Goal: Information Seeking & Learning: Check status

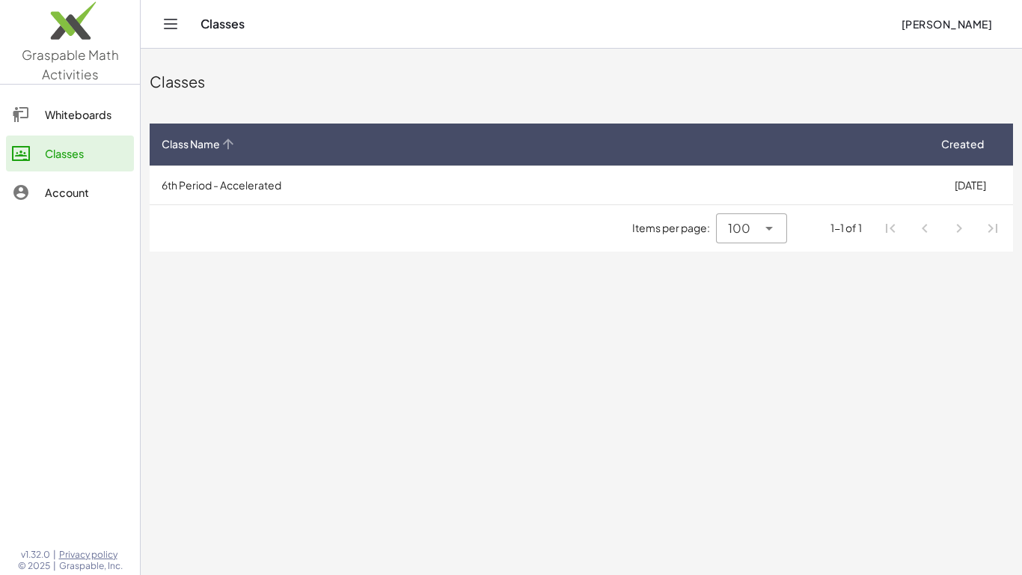
click at [235, 141] on icon at bounding box center [228, 144] width 16 height 16
click at [962, 30] on span "[PERSON_NAME]" at bounding box center [946, 23] width 91 height 13
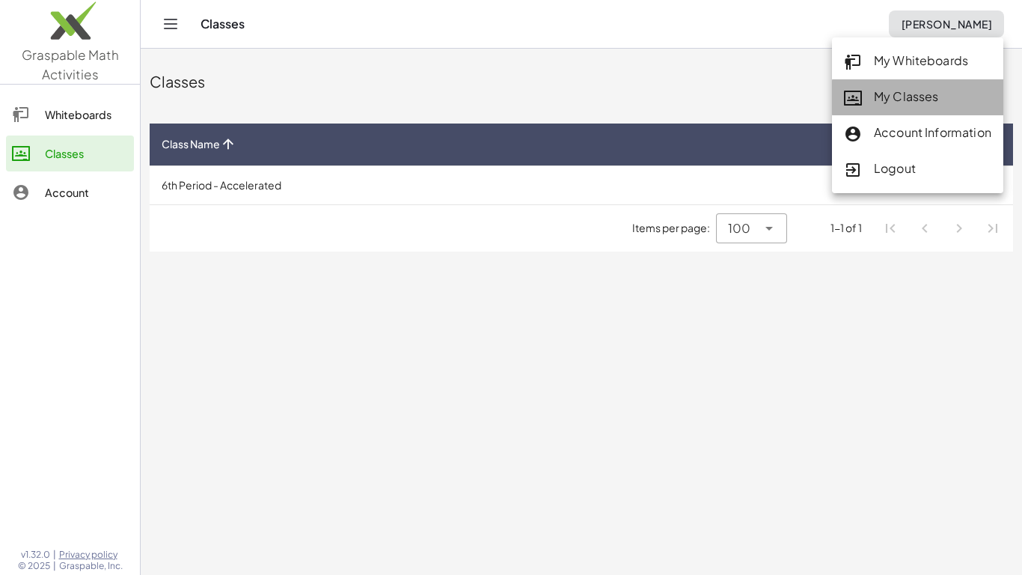
click at [873, 96] on div "My Classes" at bounding box center [917, 97] width 147 height 19
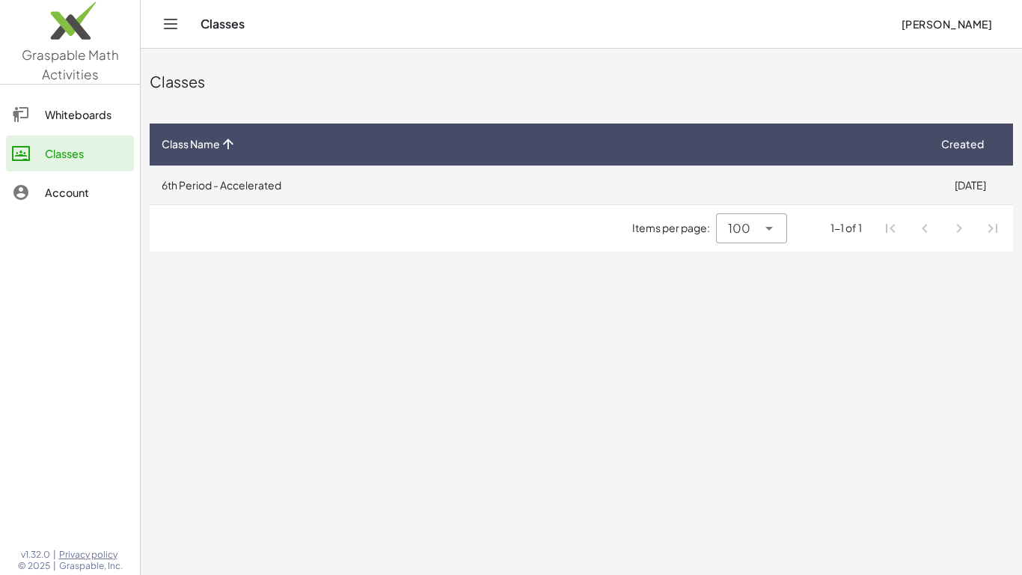
click at [762, 197] on td "6th Period - Accelerated" at bounding box center [538, 184] width 777 height 39
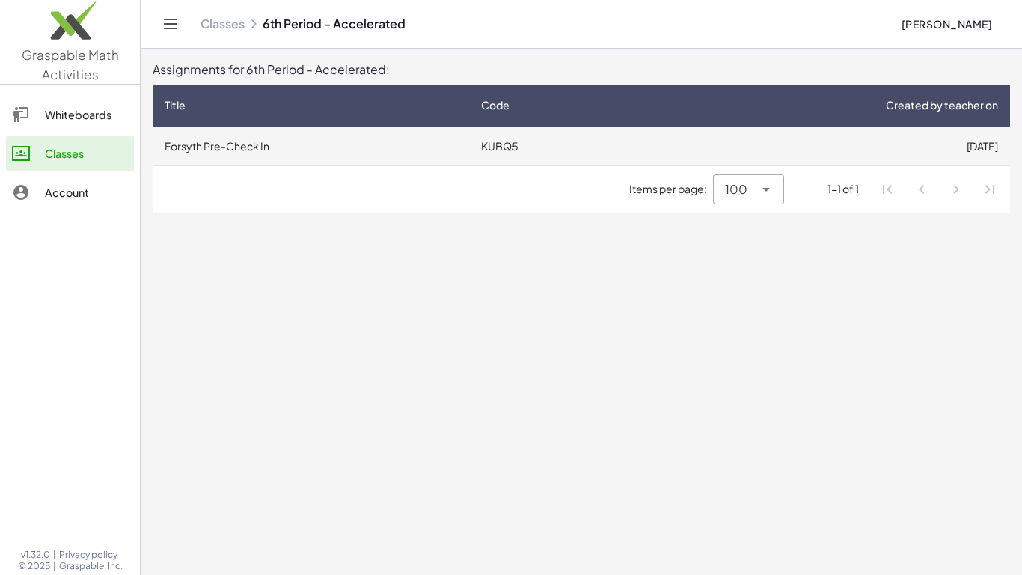
click at [638, 151] on td "[DATE]" at bounding box center [823, 145] width 373 height 39
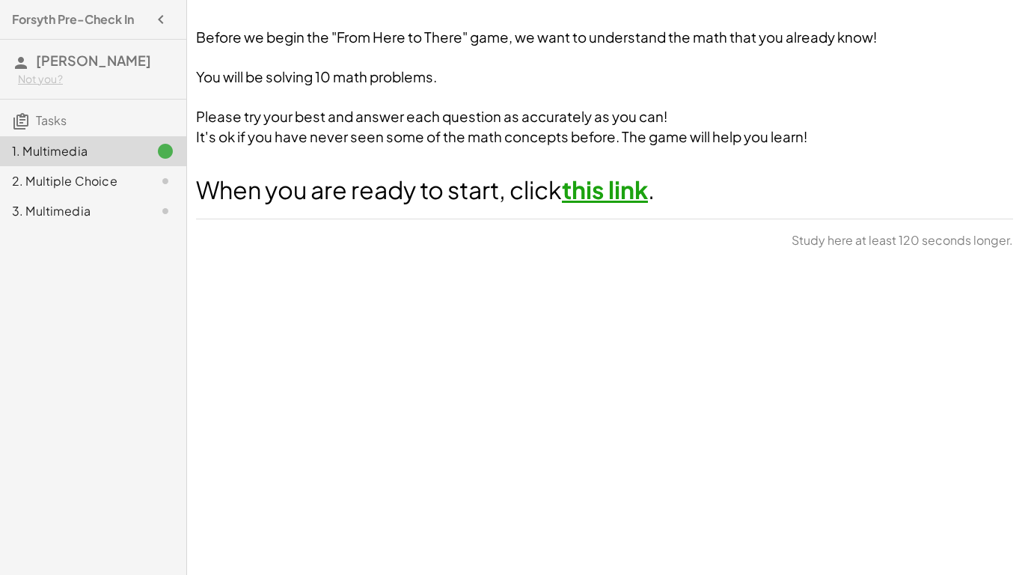
click at [634, 190] on link "this link" at bounding box center [605, 189] width 86 height 30
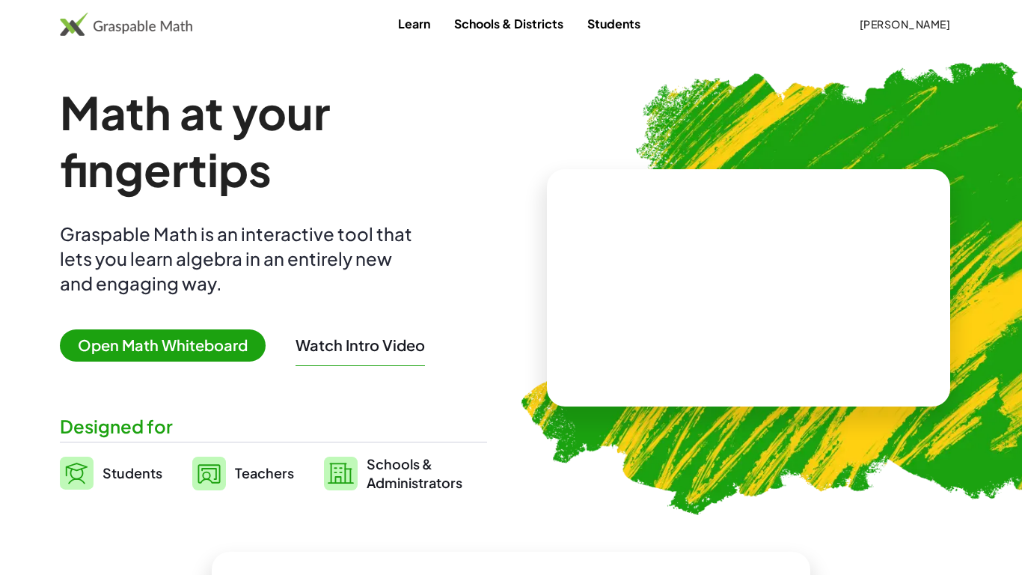
click at [847, 37] on button "[PERSON_NAME]" at bounding box center [904, 23] width 115 height 27
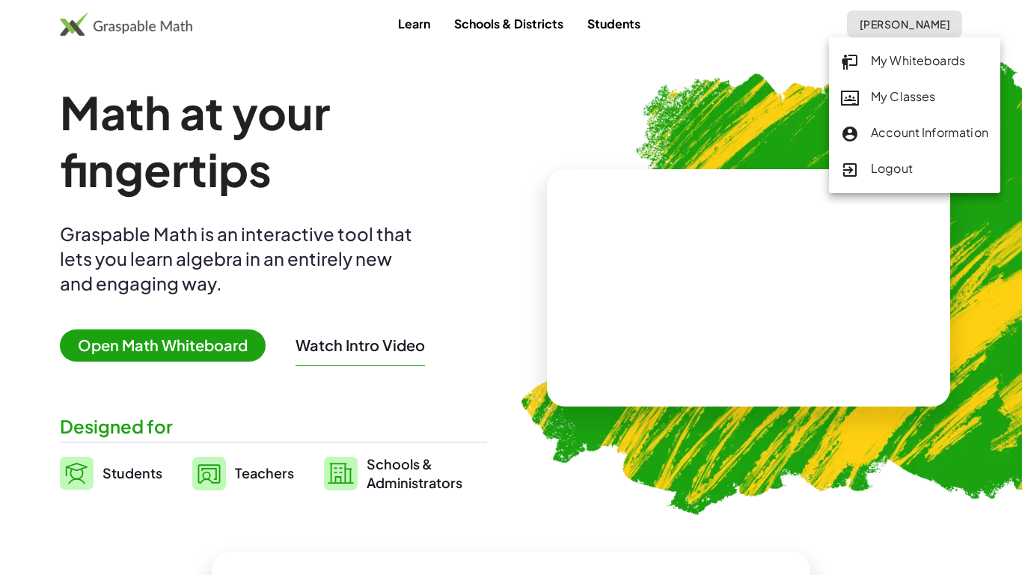
click at [845, 85] on link "My Classes" at bounding box center [914, 97] width 171 height 36
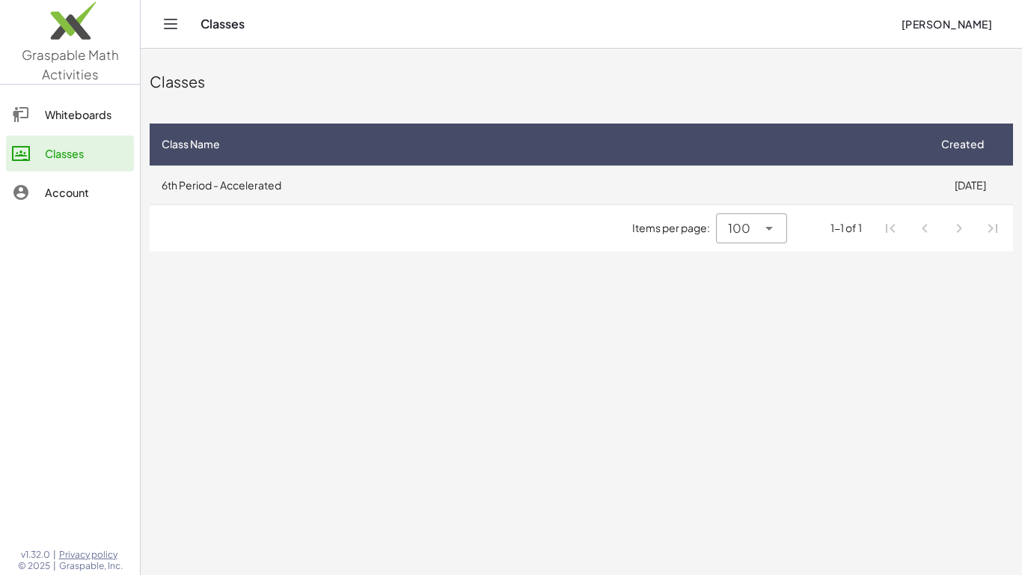
click at [583, 181] on td "6th Period - Accelerated" at bounding box center [538, 184] width 777 height 39
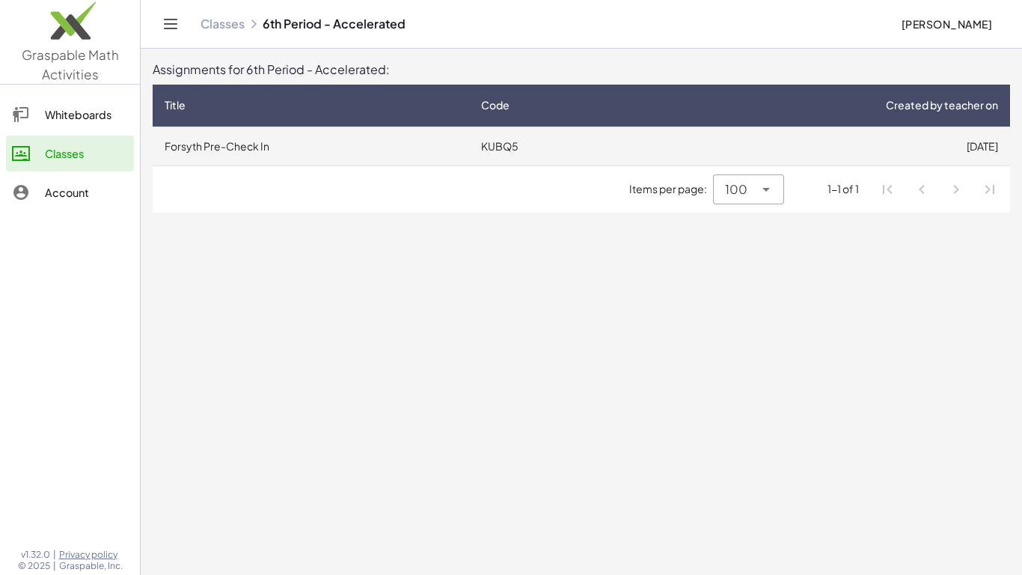
click at [466, 138] on td "Forsyth Pre-Check In" at bounding box center [311, 145] width 317 height 39
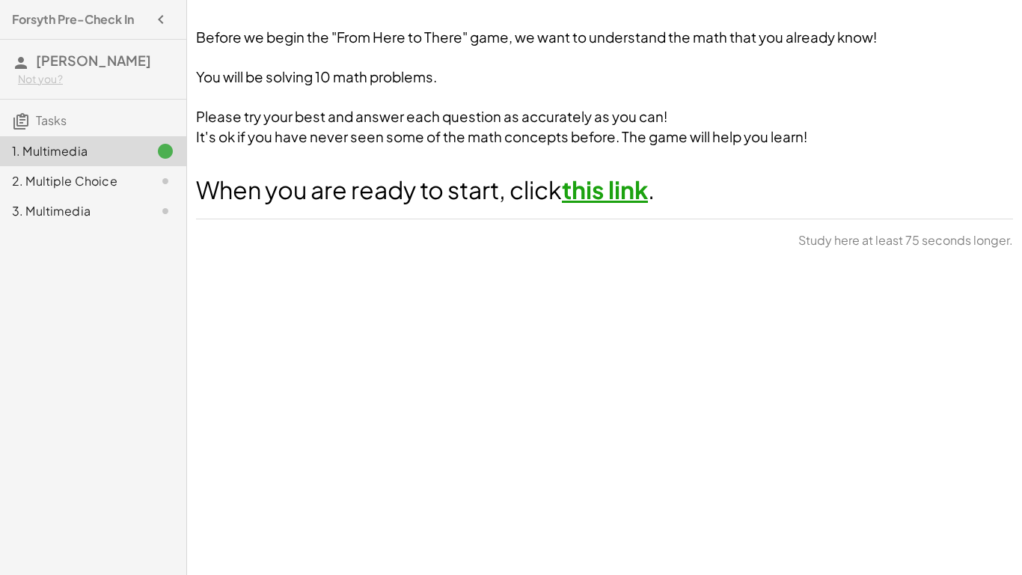
click at [587, 189] on link "this link" at bounding box center [605, 189] width 86 height 30
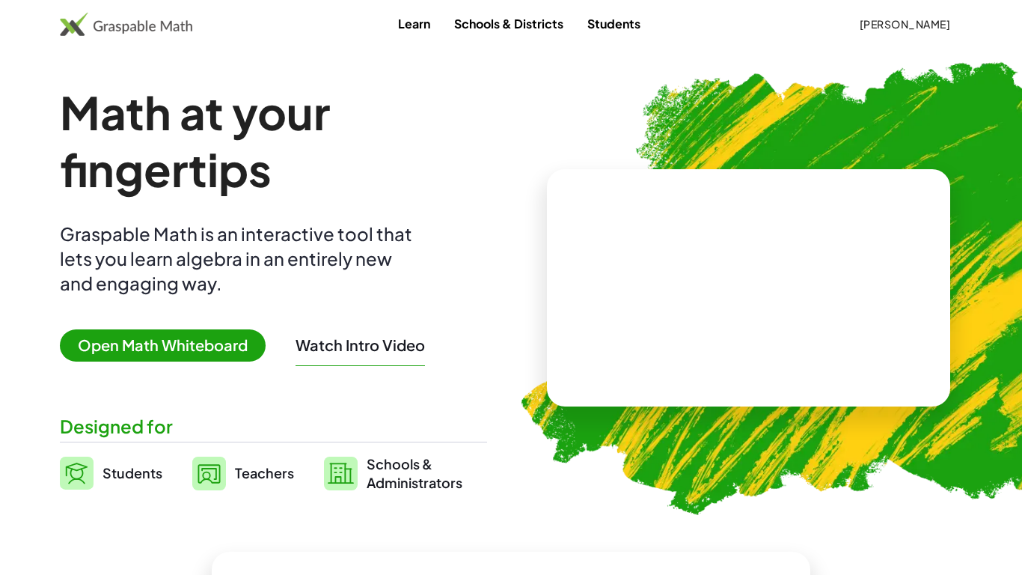
click at [927, 34] on button "[PERSON_NAME]" at bounding box center [904, 23] width 115 height 27
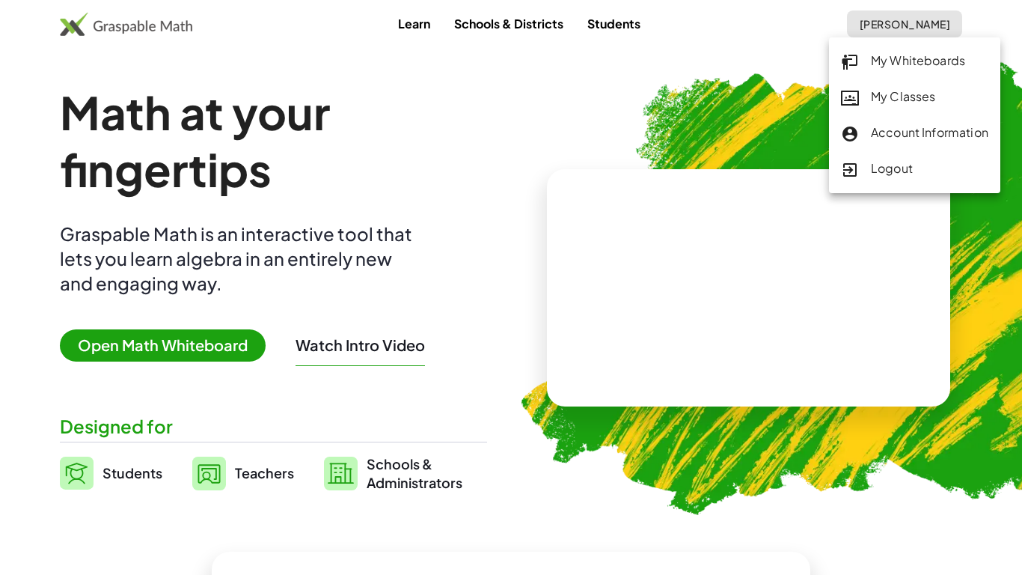
click at [958, 97] on div "My Classes" at bounding box center [914, 97] width 147 height 19
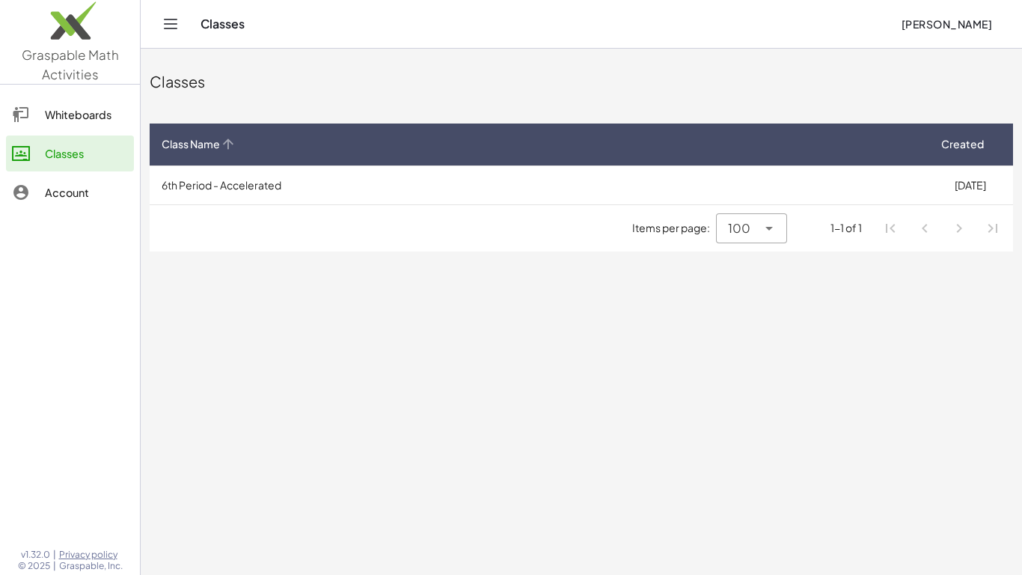
click at [896, 159] on th "Class Name" at bounding box center [538, 144] width 777 height 42
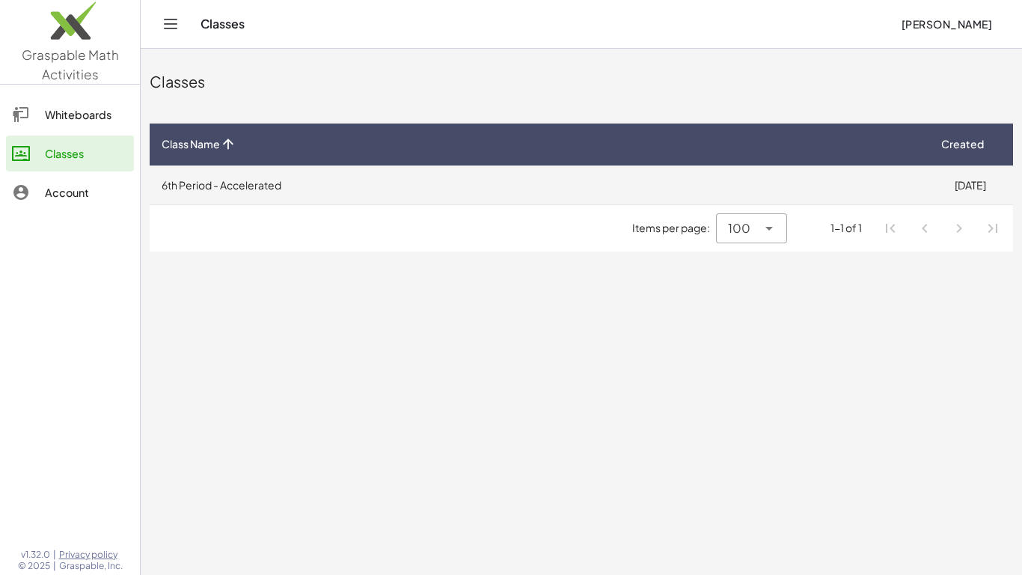
click at [935, 175] on td "[DATE]" at bounding box center [970, 184] width 86 height 39
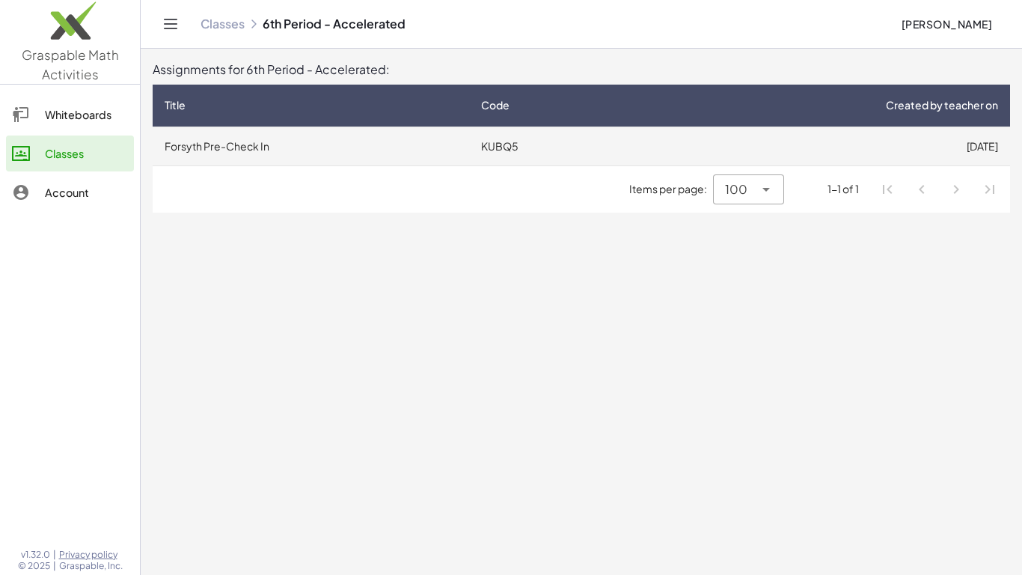
click at [977, 137] on td "[DATE]" at bounding box center [823, 145] width 373 height 39
